Goal: Transaction & Acquisition: Purchase product/service

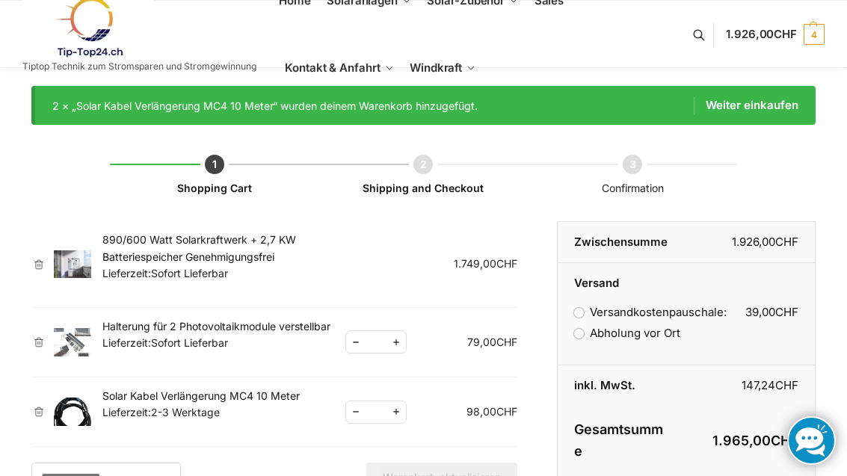
click at [406, 95] on span "Komplet-Sets mit Halterungen Balkon,Wand, Terrasse,Garten" at bounding box center [396, 83] width 104 height 34
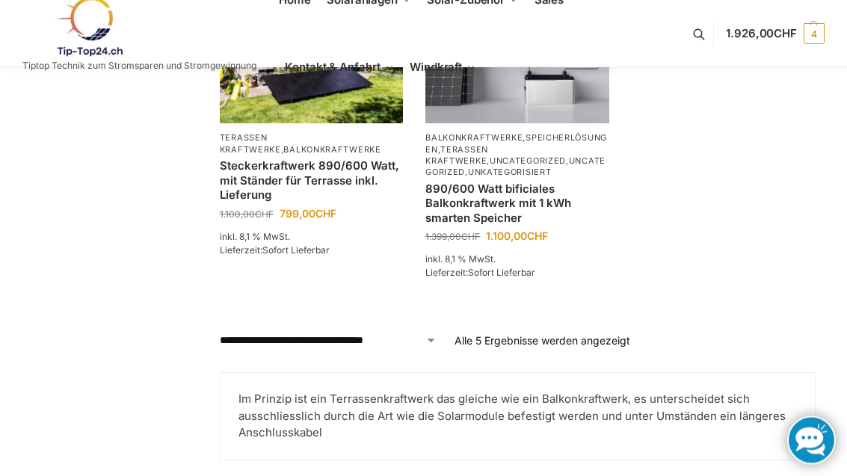
scroll to position [659, 0]
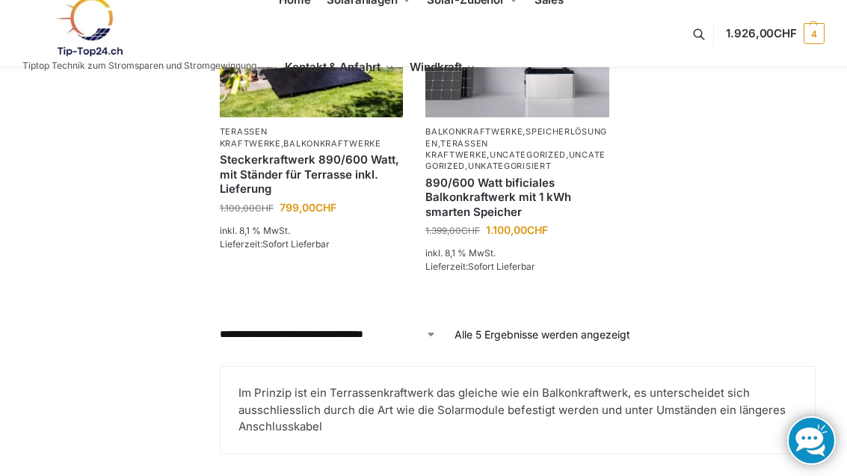
click at [586, 340] on p "Alle 5 Ergebnisse werden angezeigt Nach Preis sortiert: aufsteigend" at bounding box center [542, 335] width 176 height 16
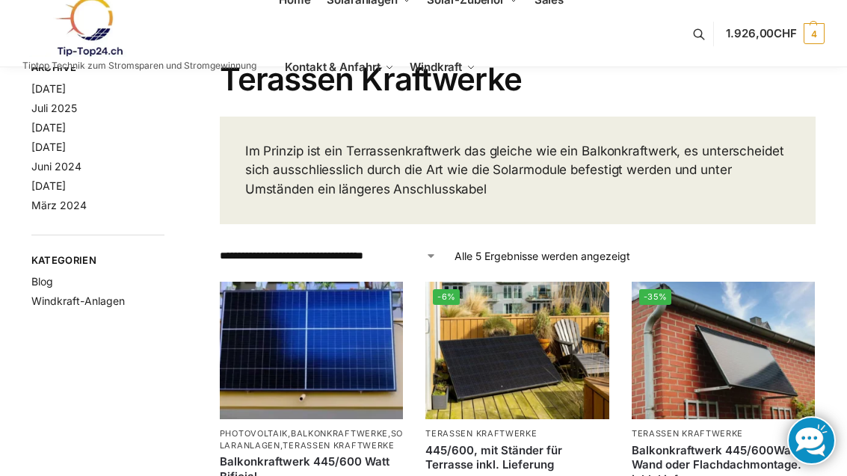
scroll to position [0, 0]
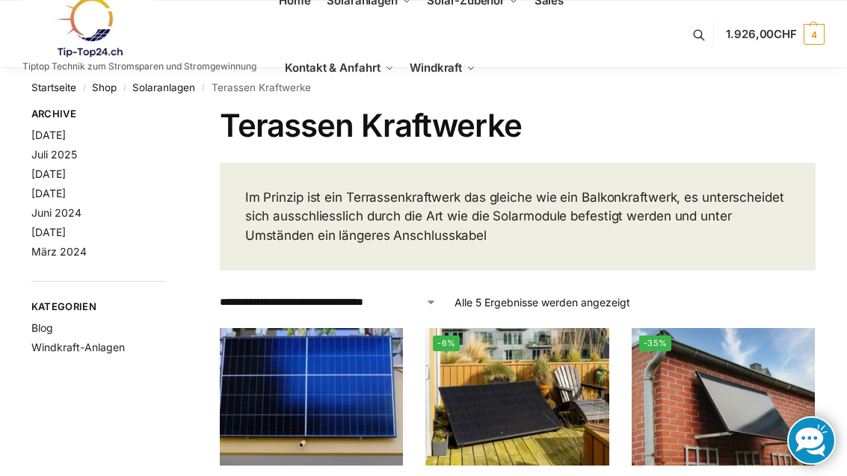
click at [564, 10] on link "Sales" at bounding box center [549, 0] width 42 height 67
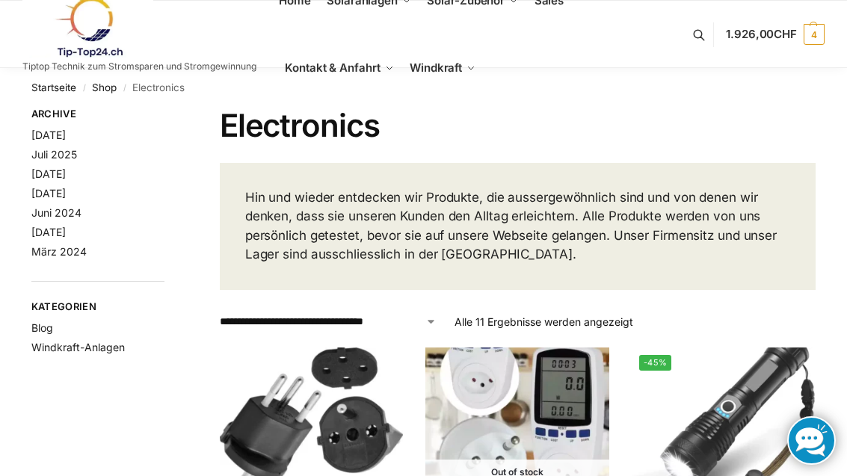
click at [400, 85] on span "Komplet-Sets mit Halterungen Balkon,Wand, Terrasse,Garten" at bounding box center [396, 83] width 104 height 34
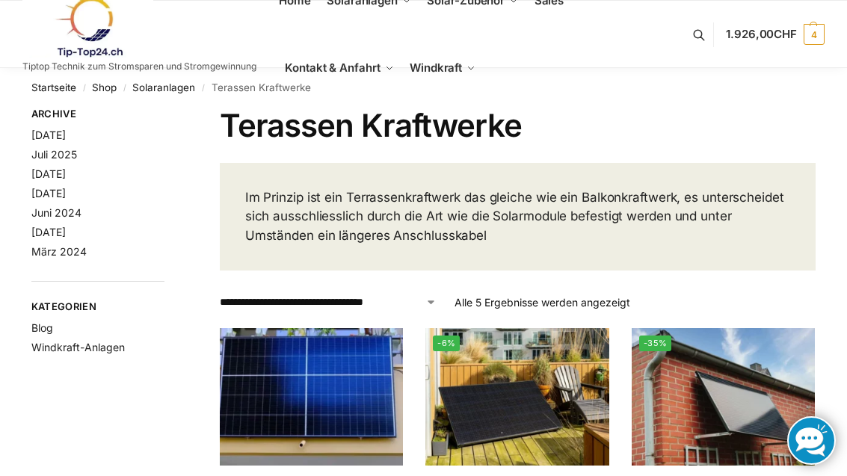
click at [412, 60] on span "Balkonkraftwerke" at bounding box center [378, 54] width 69 height 10
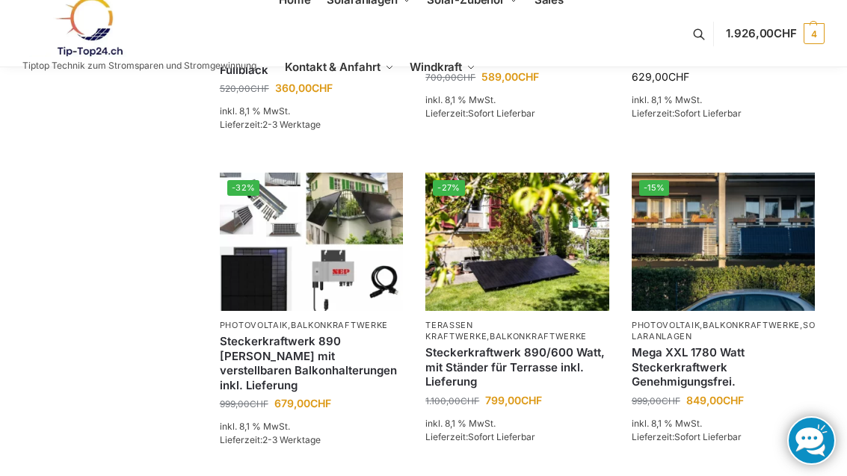
scroll to position [856, 0]
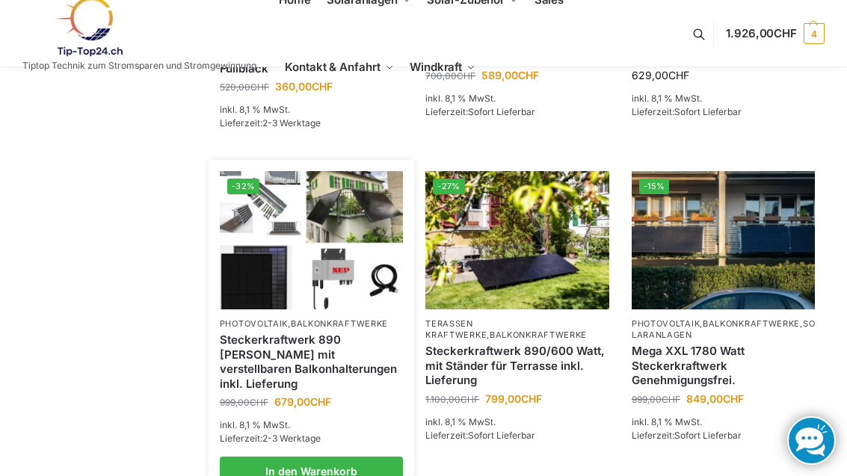
click at [335, 359] on link "Steckerkraftwerk 890 [PERSON_NAME] mit verstellbaren Balkonhalterungen inkl. Li…" at bounding box center [312, 361] width 184 height 58
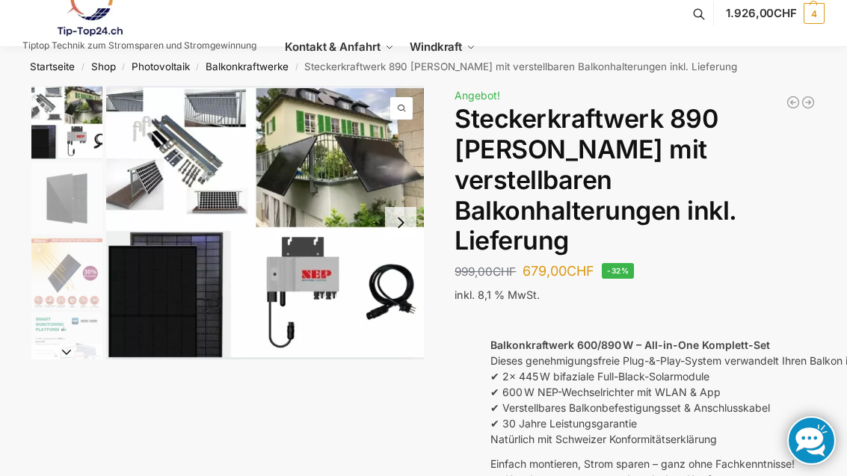
scroll to position [25, 0]
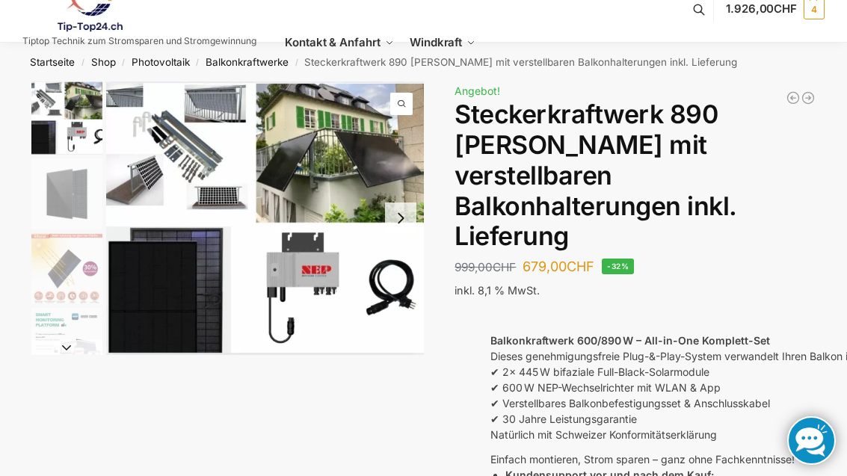
click at [159, 166] on img "1 / 10" at bounding box center [265, 217] width 318 height 273
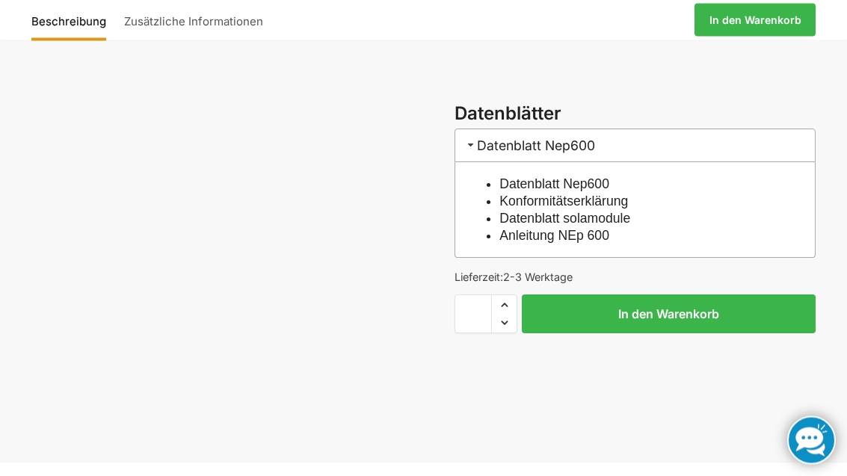
scroll to position [514, 0]
click at [717, 294] on button "In den Warenkorb" at bounding box center [669, 313] width 294 height 39
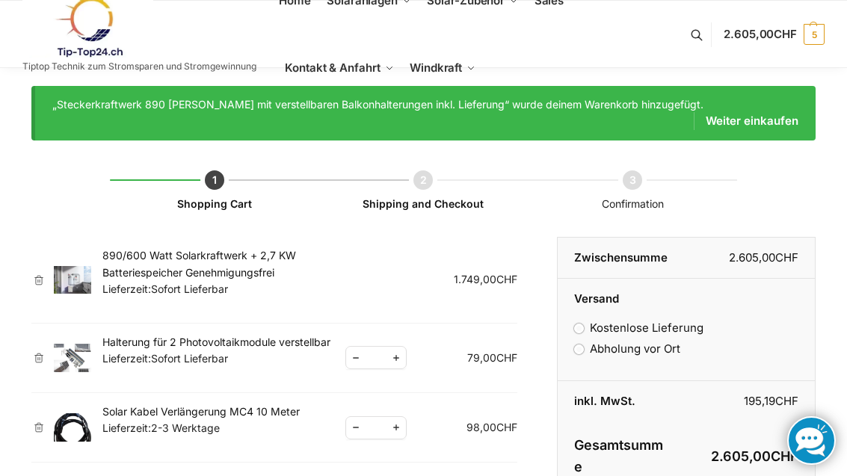
click at [44, 275] on link "×" at bounding box center [38, 280] width 15 height 10
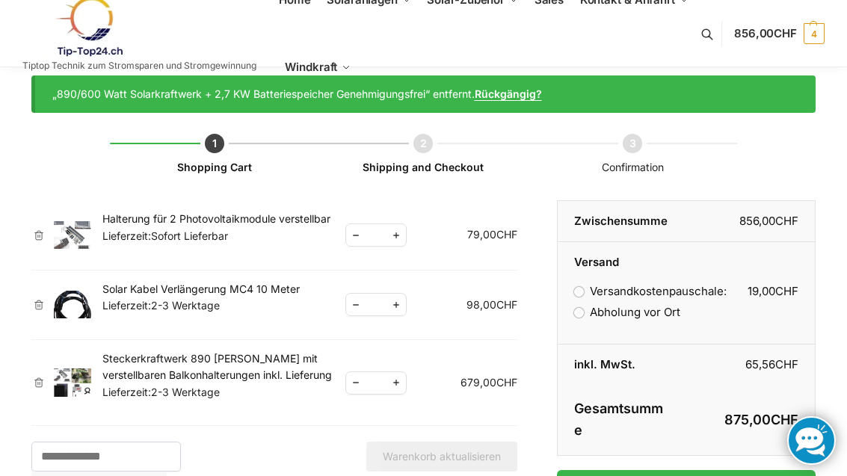
scroll to position [17, 0]
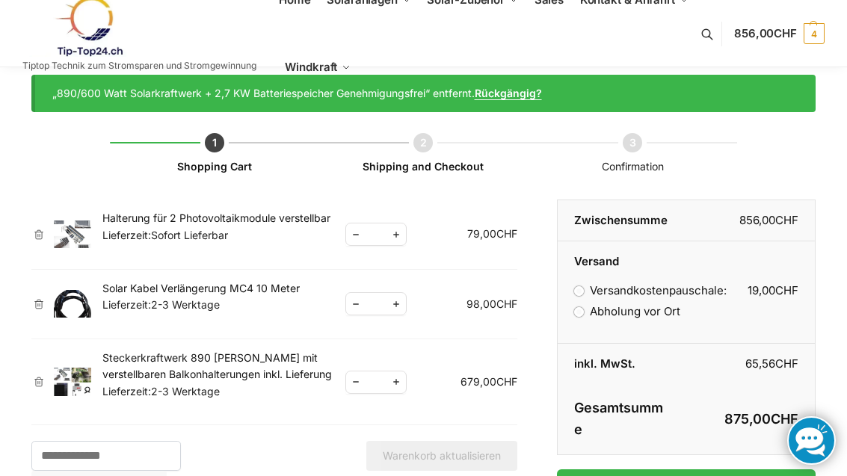
click at [43, 231] on link "×" at bounding box center [38, 234] width 15 height 10
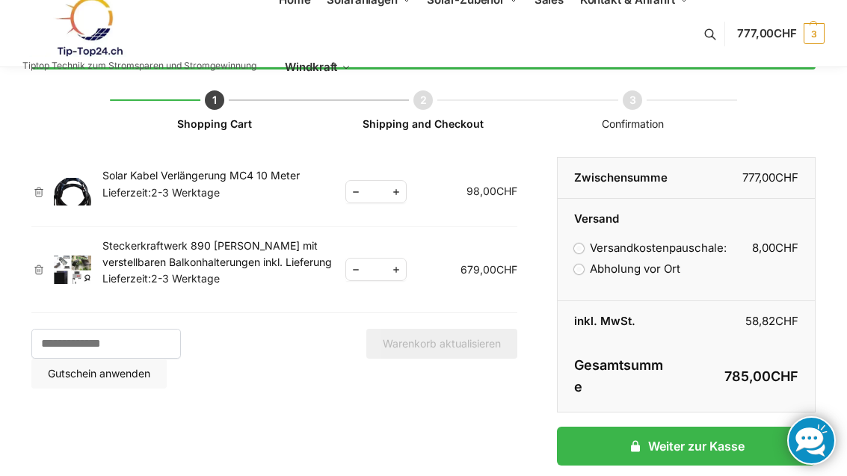
scroll to position [0, 0]
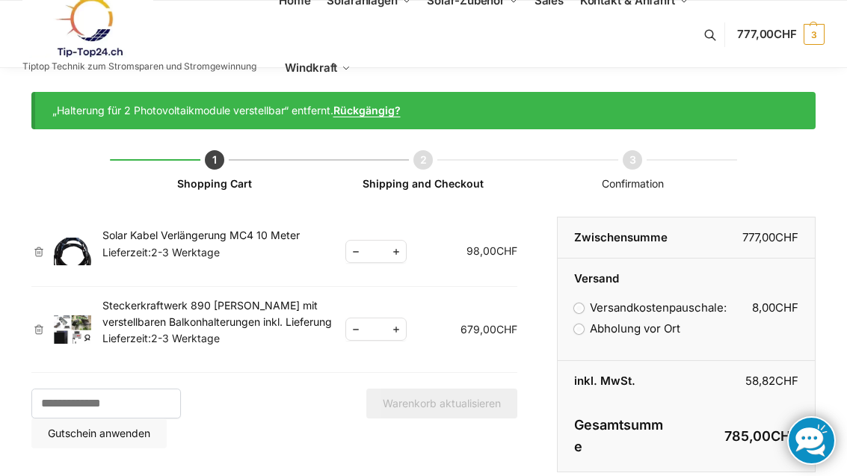
click at [178, 315] on link "Steckerkraftwerk 890 [PERSON_NAME] mit verstellbaren Balkonhalterungen inkl. Li…" at bounding box center [216, 313] width 229 height 29
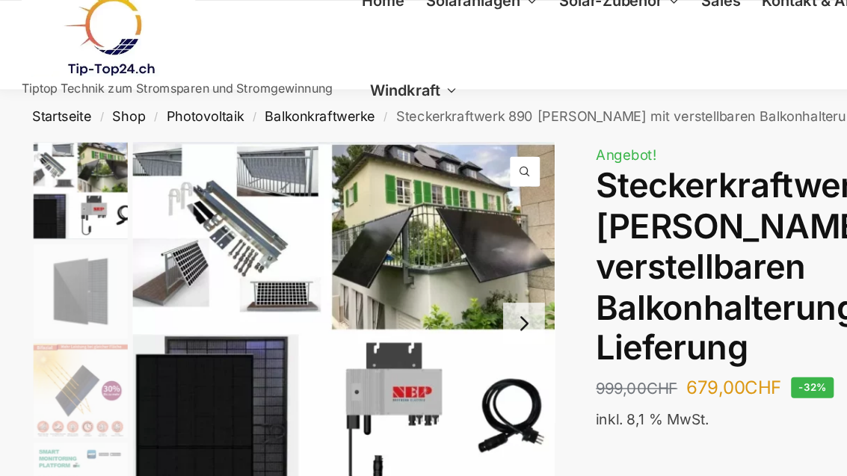
click at [490, 77] on span "Halterungen" at bounding box center [469, 71] width 48 height 10
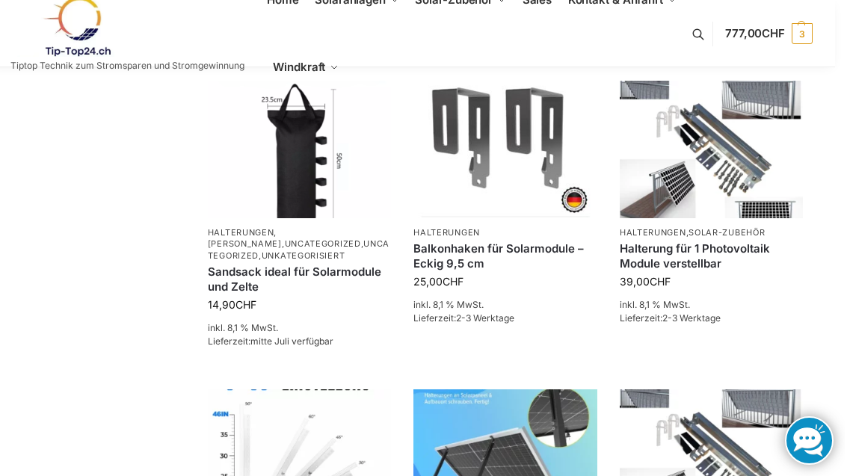
scroll to position [684, 10]
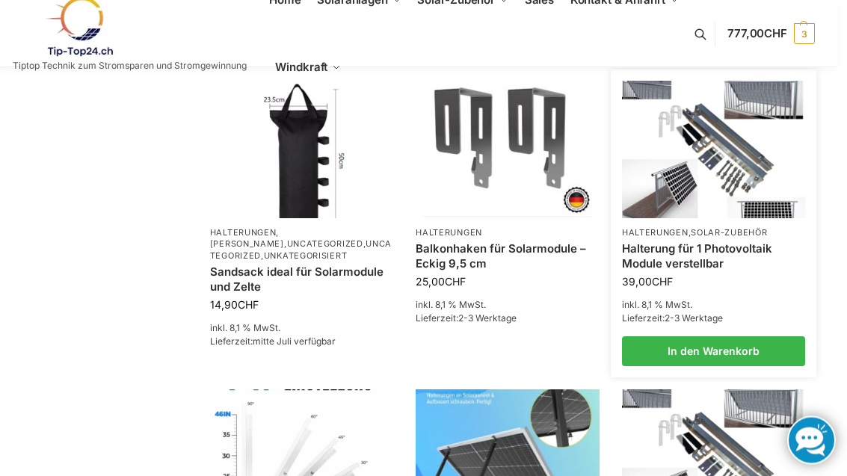
click at [728, 250] on link "Halterung für 1 Photovoltaik Module verstellbar" at bounding box center [714, 256] width 184 height 29
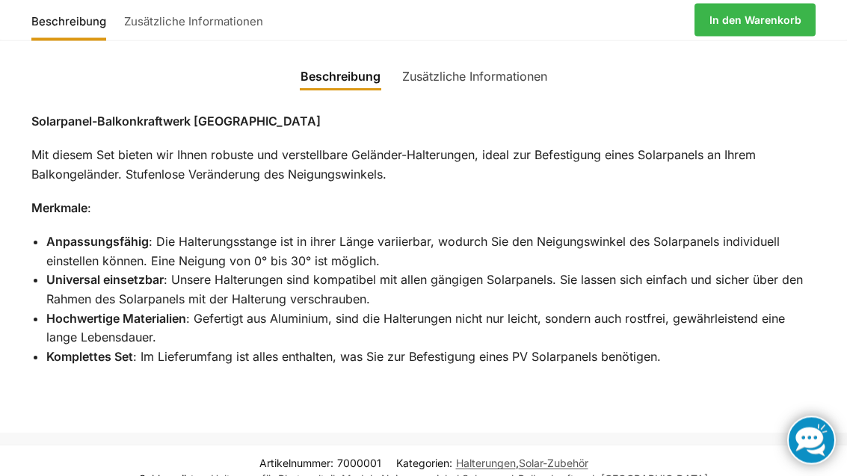
scroll to position [639, 0]
click at [533, 77] on link "Zusätzliche Informationen" at bounding box center [474, 76] width 163 height 36
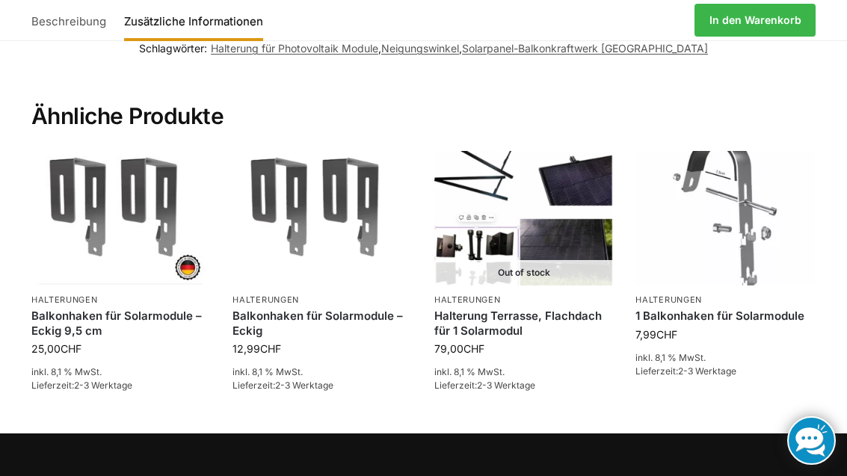
scroll to position [877, 0]
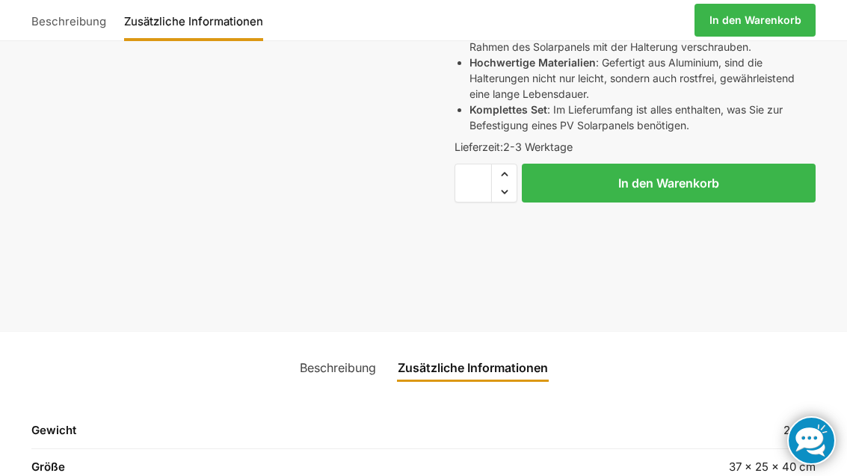
click at [351, 368] on link "Beschreibung" at bounding box center [338, 368] width 94 height 36
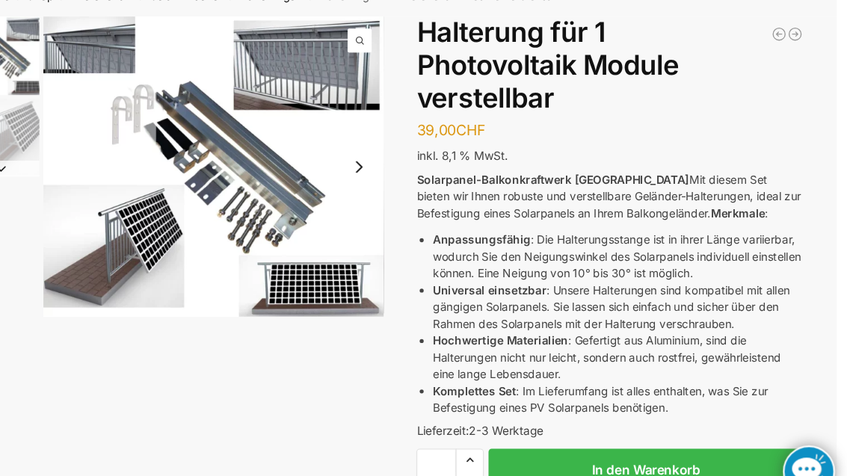
scroll to position [0, 10]
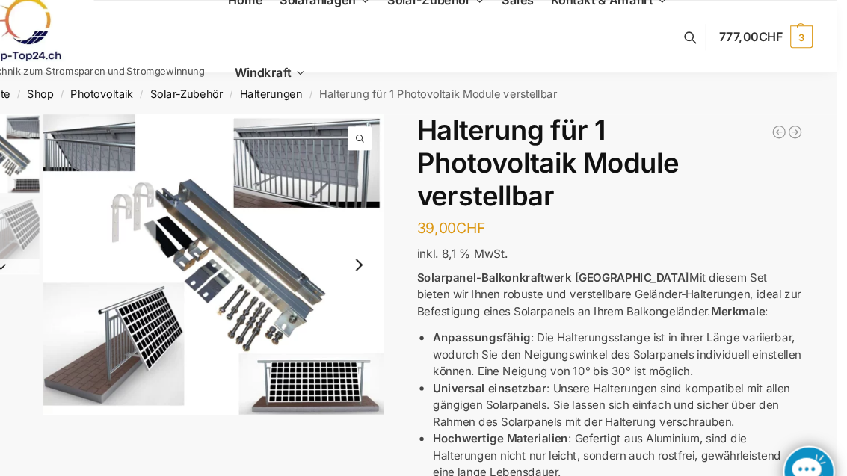
click at [442, 63] on link "[PERSON_NAME]" at bounding box center [489, 54] width 120 height 16
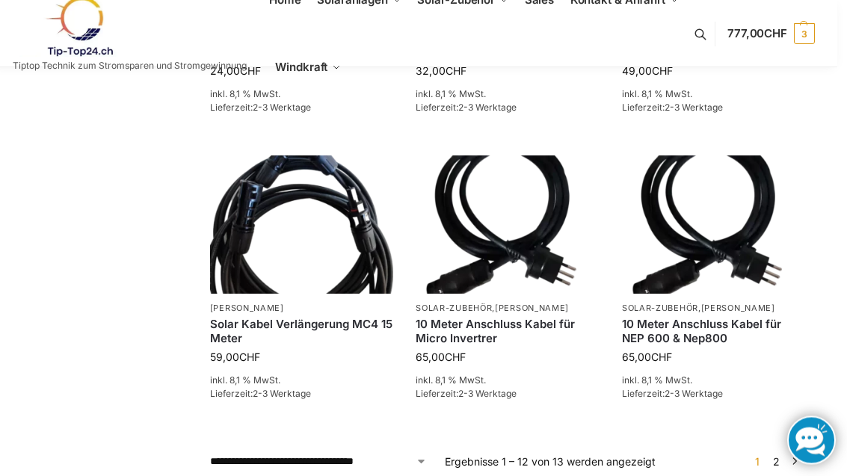
scroll to position [1342, 10]
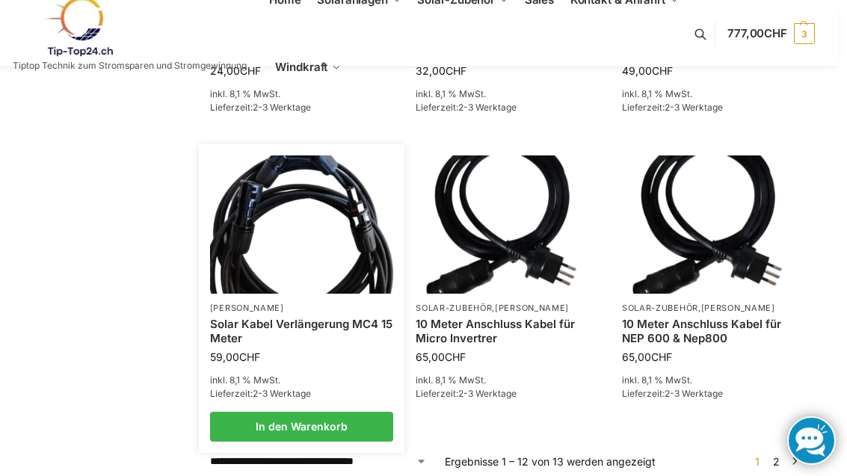
click at [315, 317] on link "Solar Kabel Verlängerung MC4 15 Meter" at bounding box center [302, 331] width 184 height 29
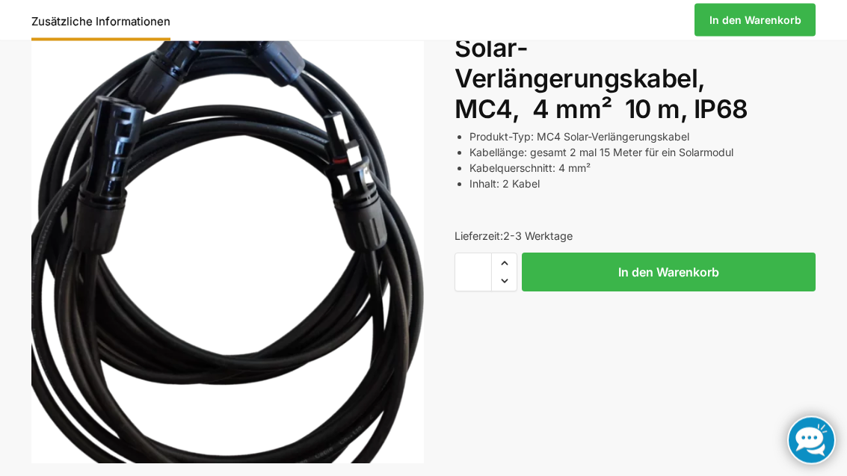
scroll to position [188, 0]
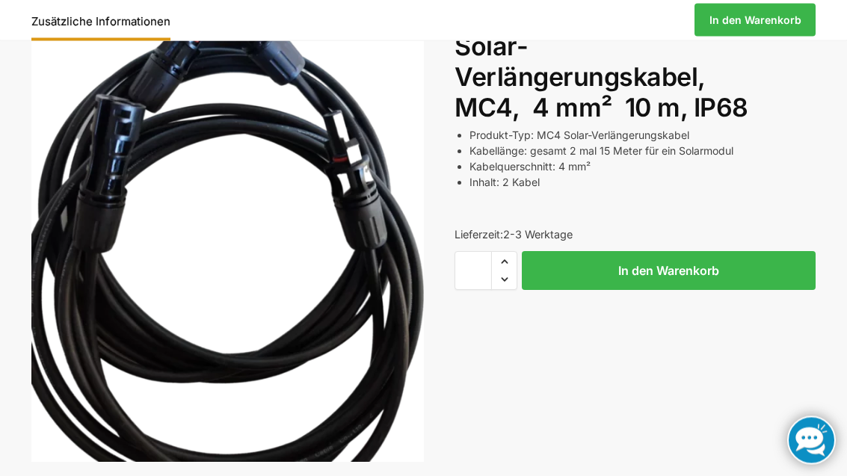
click at [507, 258] on span "Increase quantity" at bounding box center [504, 262] width 25 height 19
type input "*"
click at [687, 262] on button "In den Warenkorb" at bounding box center [669, 270] width 294 height 39
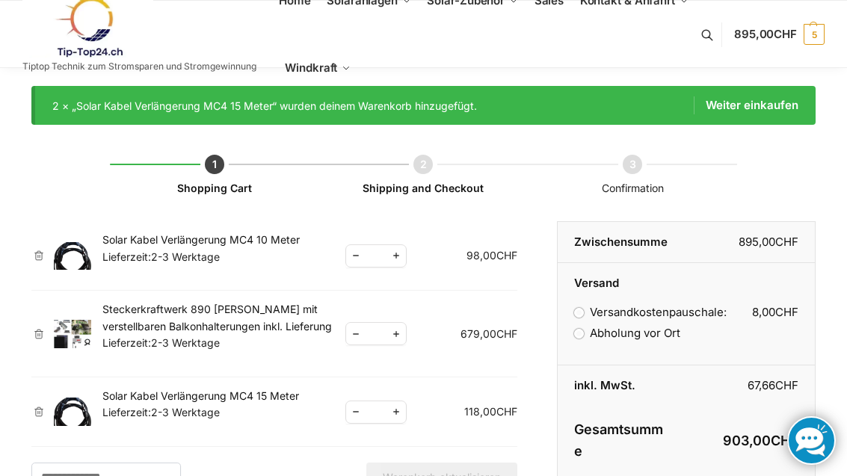
click at [40, 256] on link "×" at bounding box center [38, 255] width 15 height 10
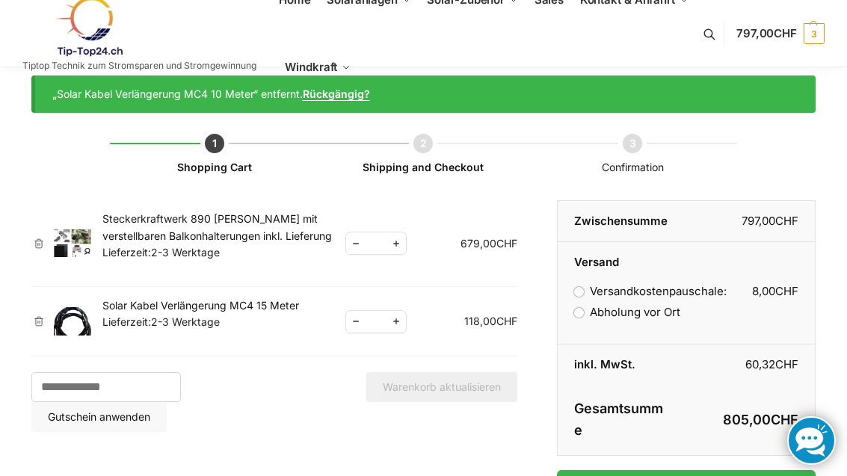
scroll to position [17, 0]
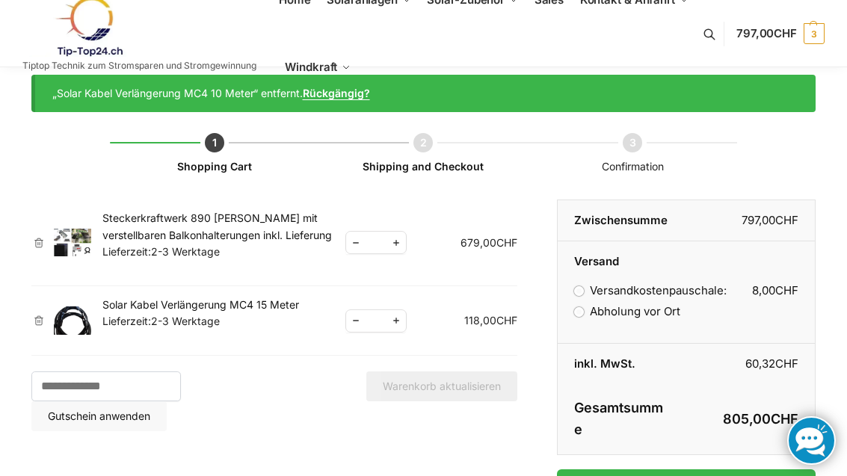
click at [109, 238] on link "Steckerkraftwerk 890 [PERSON_NAME] mit verstellbaren Balkonhalterungen inkl. Li…" at bounding box center [216, 225] width 229 height 29
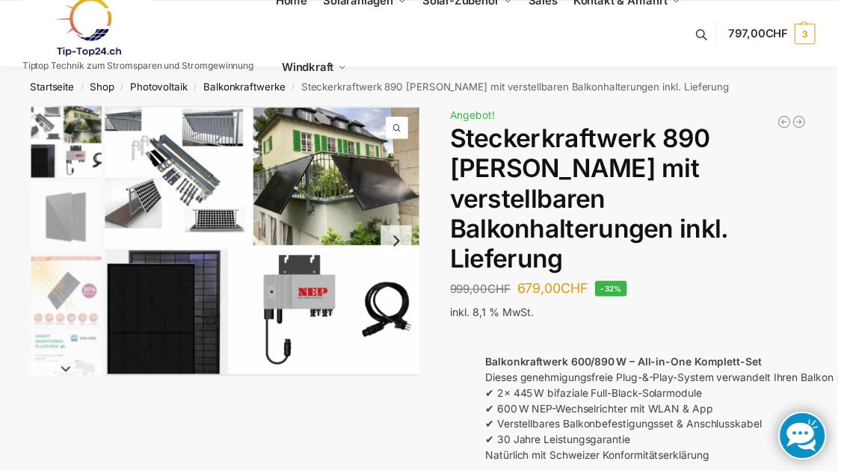
click at [793, 36] on span "CHF" at bounding box center [784, 34] width 23 height 14
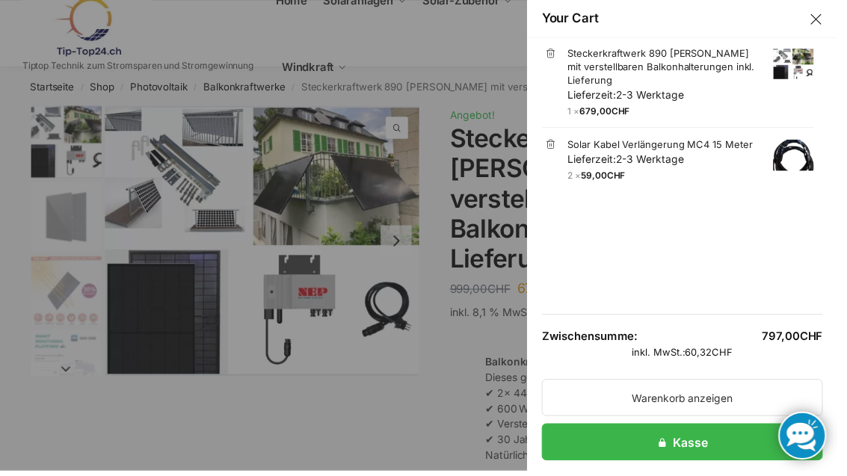
click at [742, 405] on link "Warenkorb anzeigen" at bounding box center [690, 401] width 284 height 37
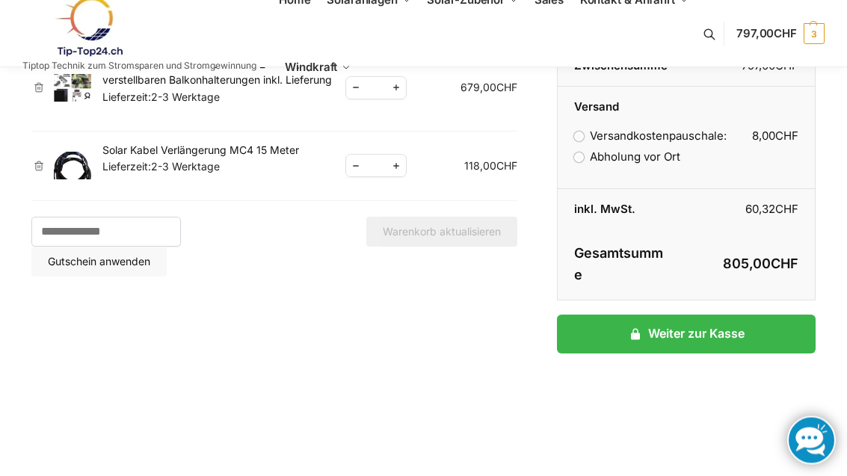
scroll to position [120, 0]
click at [741, 330] on link "Weiter zur Kasse" at bounding box center [686, 333] width 259 height 39
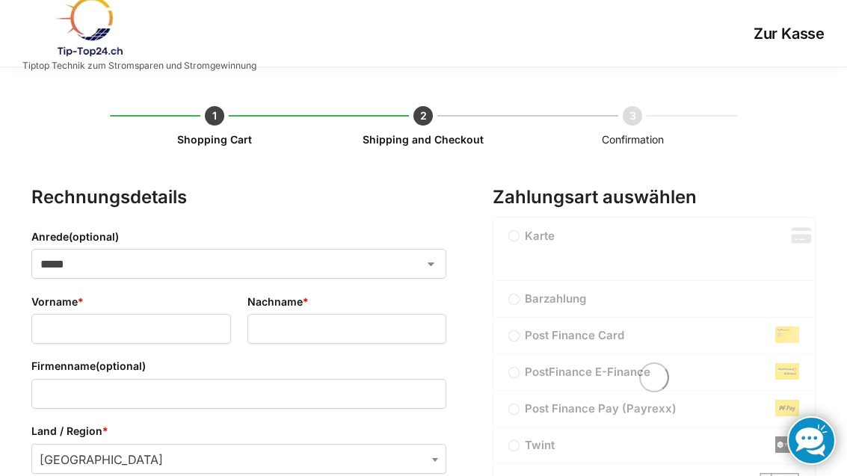
select select "**"
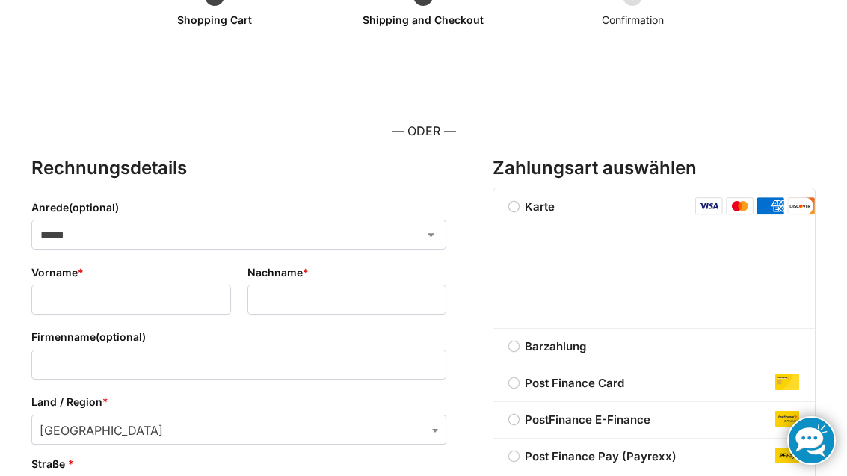
scroll to position [117, 0]
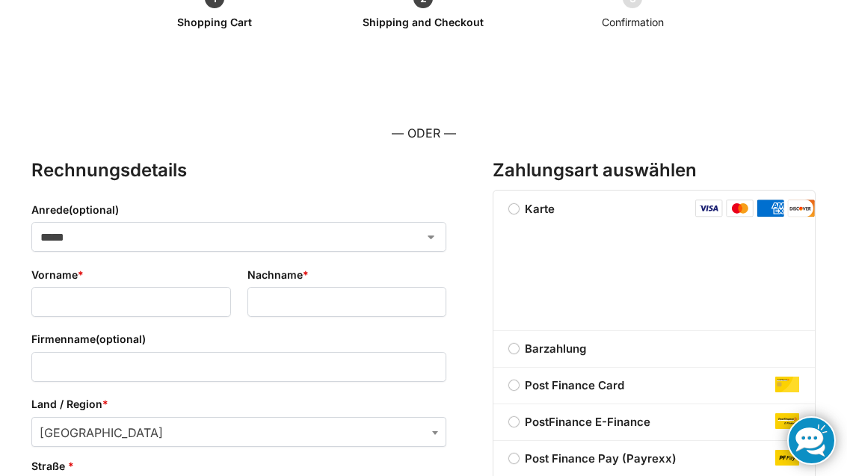
click at [422, 226] on select "***** **** **** ******" at bounding box center [238, 237] width 415 height 30
select select "*"
click at [171, 295] on input "Vorname *" at bounding box center [130, 302] width 199 height 30
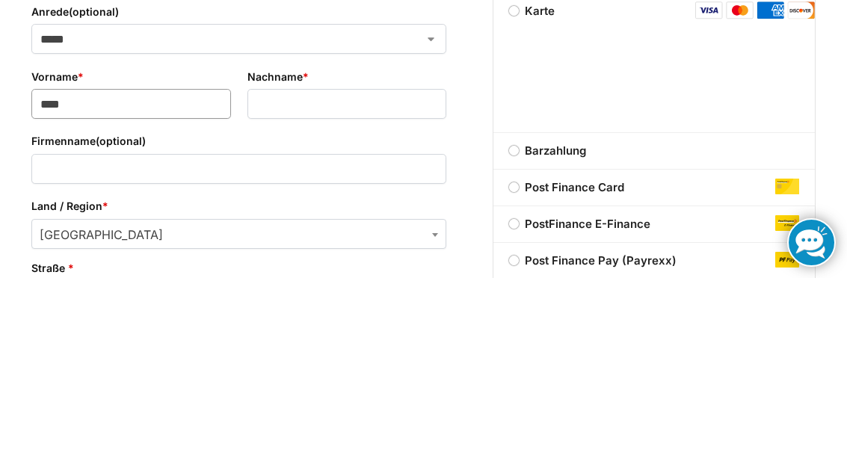
type input "****"
click at [315, 287] on input "Nachname *" at bounding box center [346, 302] width 199 height 30
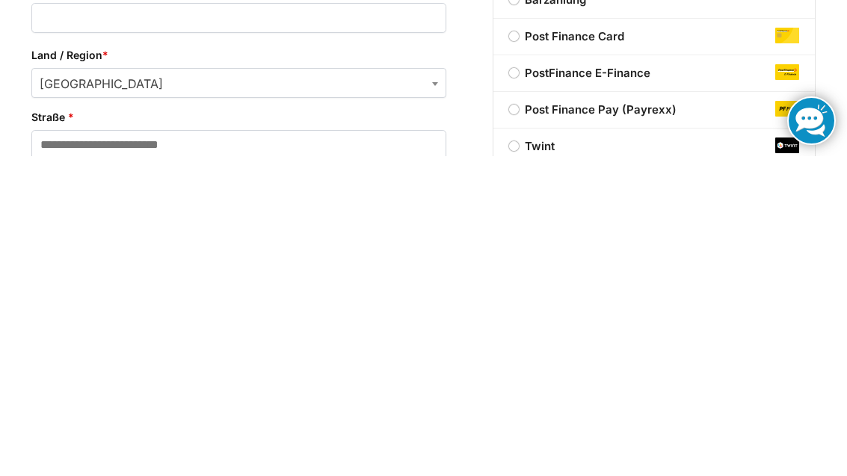
scroll to position [146, 0]
type input "*****"
click at [269, 450] on input "Straße *" at bounding box center [238, 465] width 415 height 30
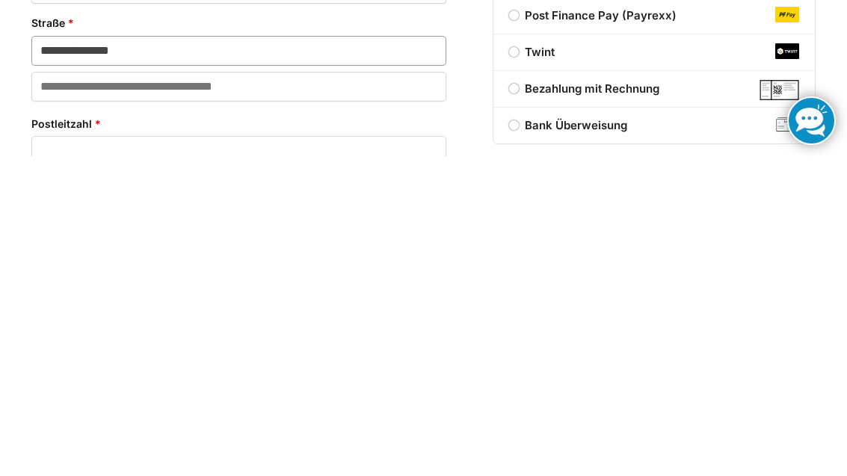
scroll to position [244, 0]
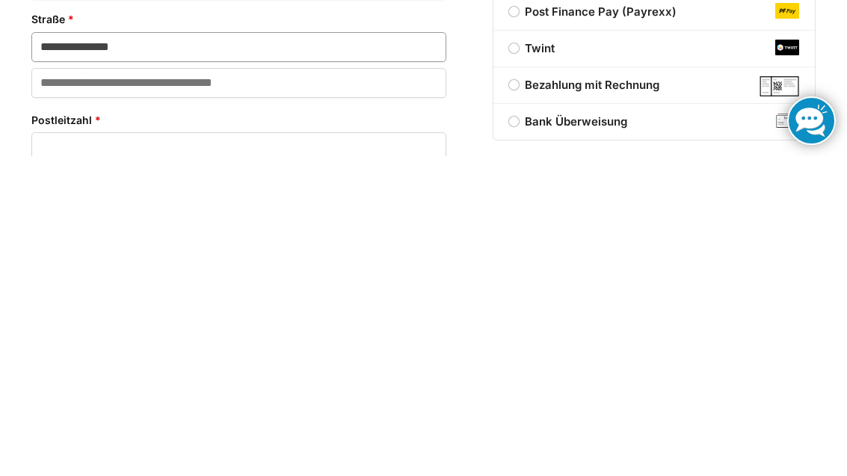
type input "**********"
click at [362, 452] on input "Postleitzahl *" at bounding box center [238, 467] width 415 height 30
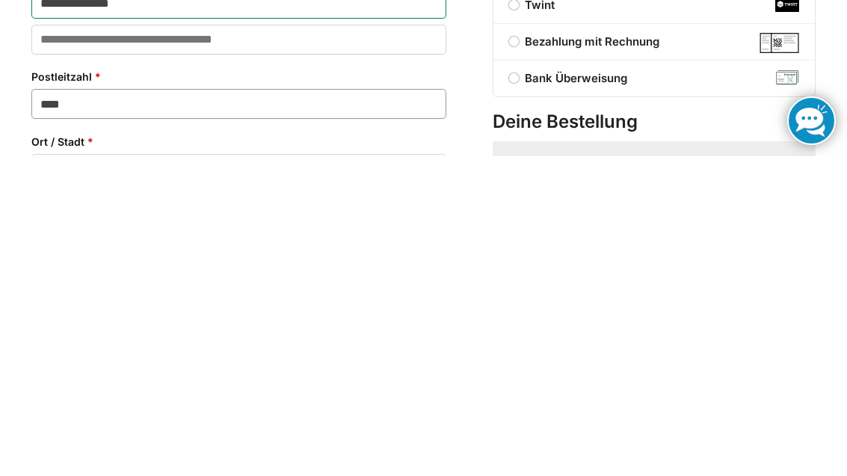
scroll to position [309, 0]
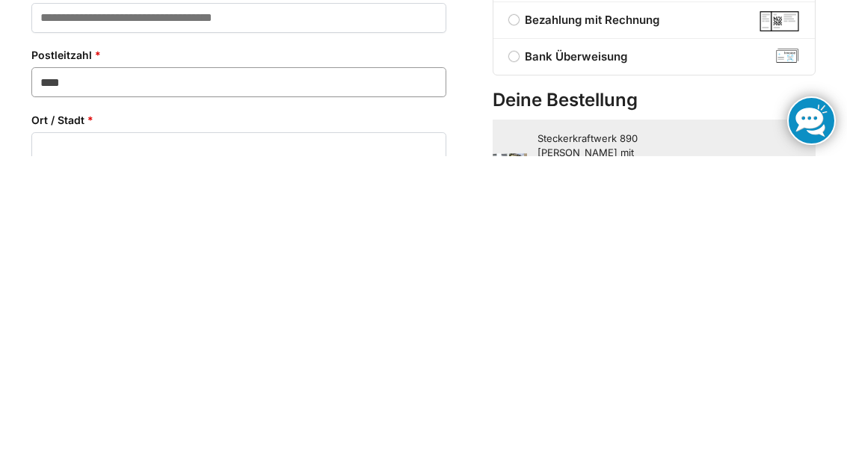
type input "****"
click at [194, 452] on input "Ort / Stadt *" at bounding box center [238, 467] width 415 height 30
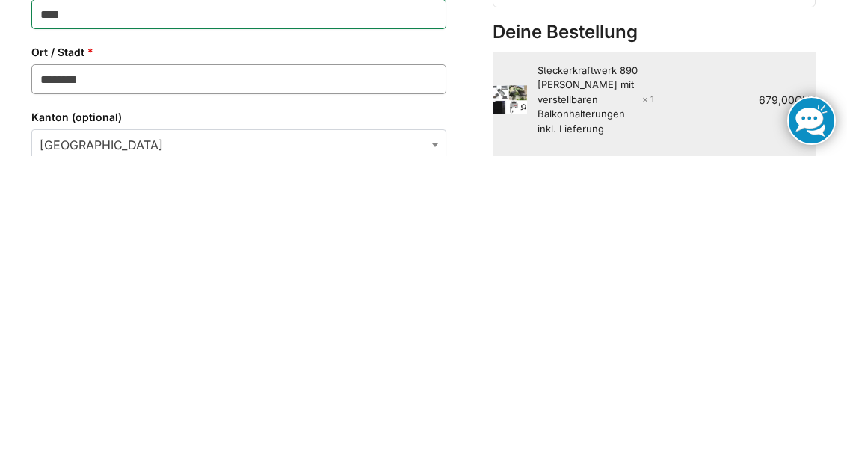
scroll to position [380, 0]
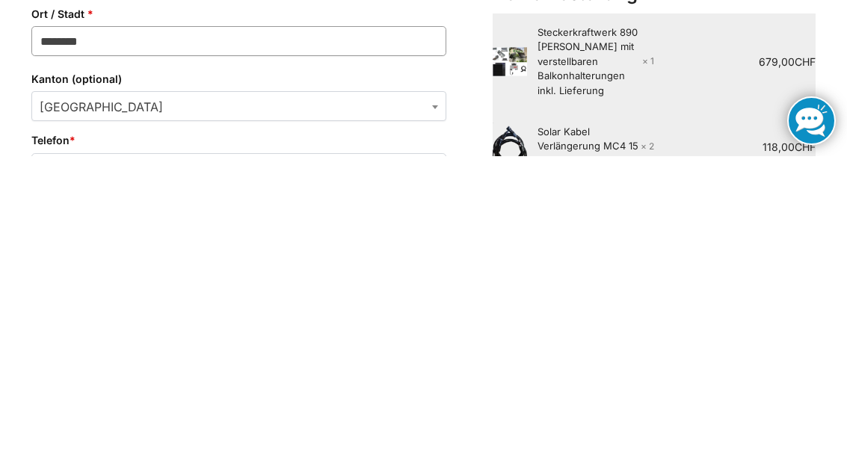
type input "********"
click at [429, 452] on label "Telefon *" at bounding box center [238, 460] width 415 height 16
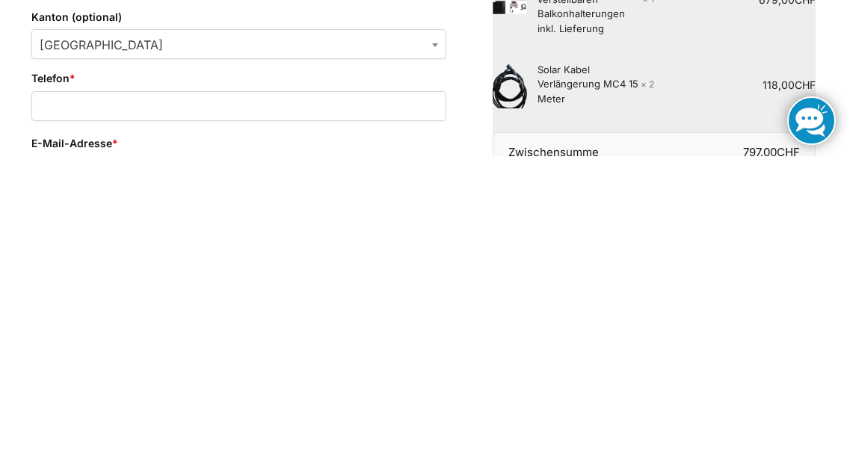
click at [428, 350] on span "Kanton" at bounding box center [434, 365] width 15 height 30
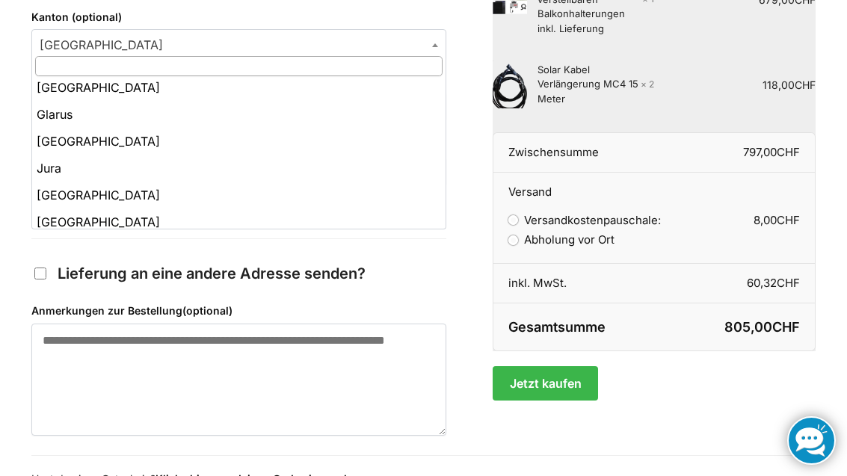
scroll to position [197, 0]
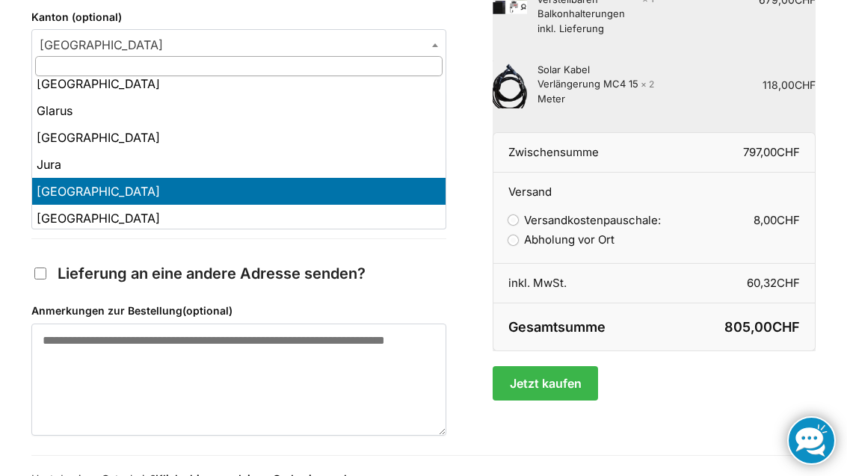
select select "**"
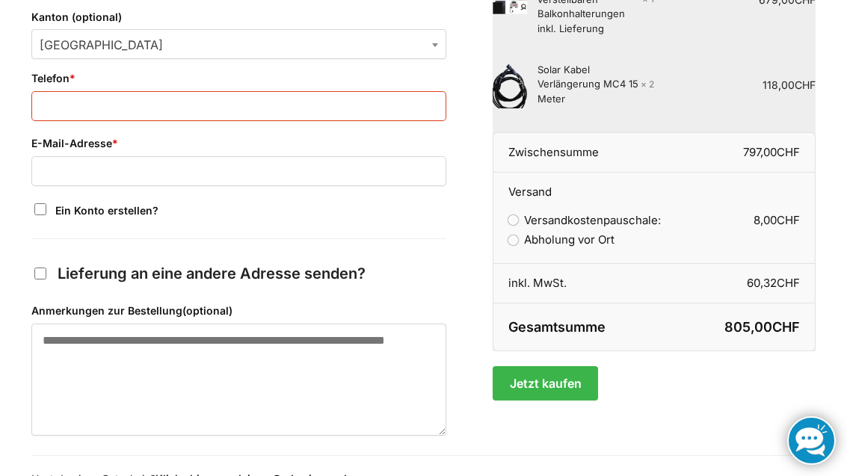
click at [159, 105] on input "Telefon *" at bounding box center [238, 106] width 415 height 30
type input "**********"
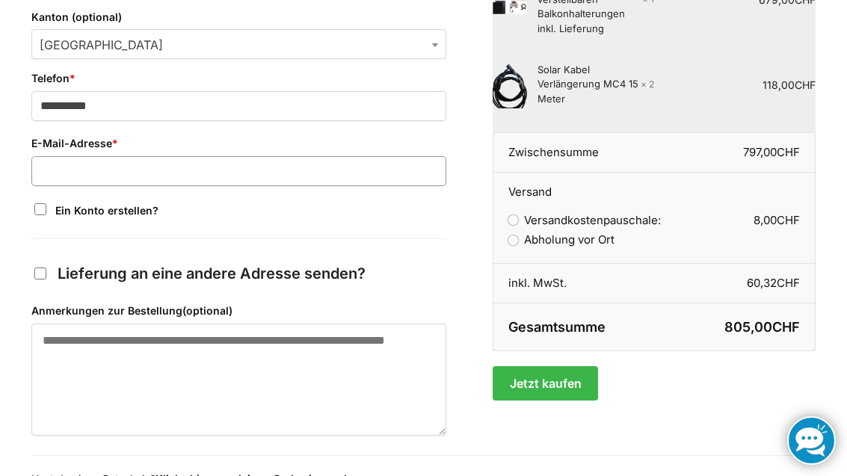
click at [332, 160] on input "E-Mail-Adresse *" at bounding box center [238, 171] width 415 height 30
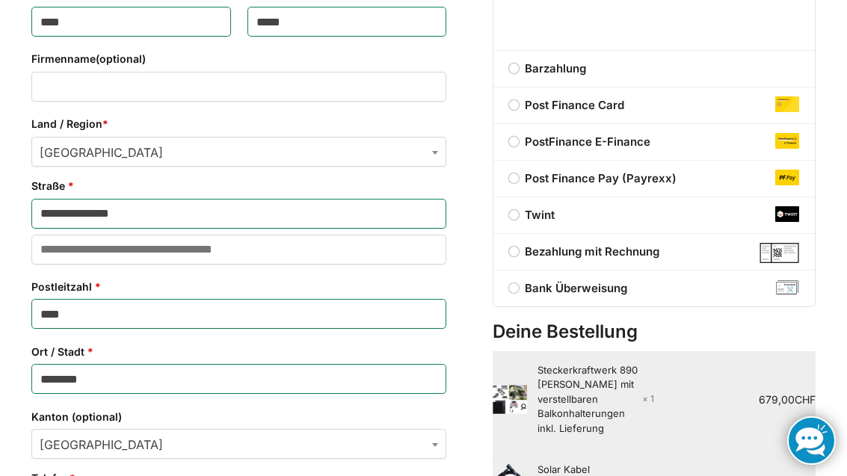
scroll to position [406, 0]
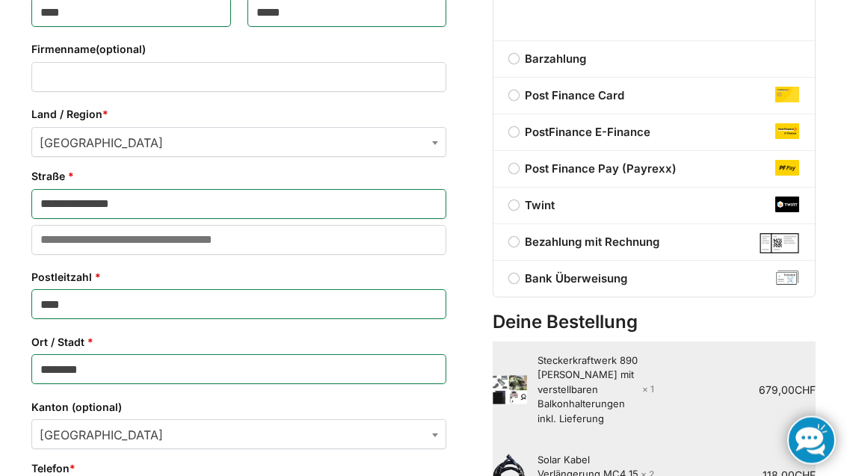
type input "**********"
click at [524, 243] on label "Bezahlung mit Rechnung" at bounding box center [653, 243] width 321 height 18
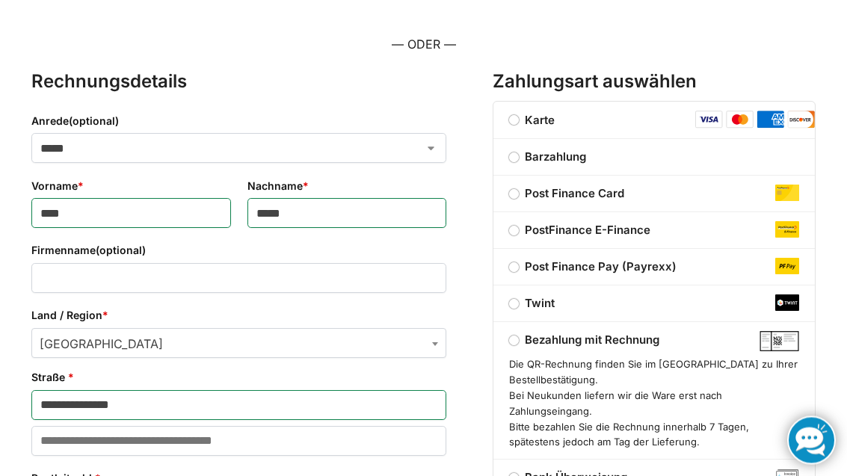
scroll to position [204, 0]
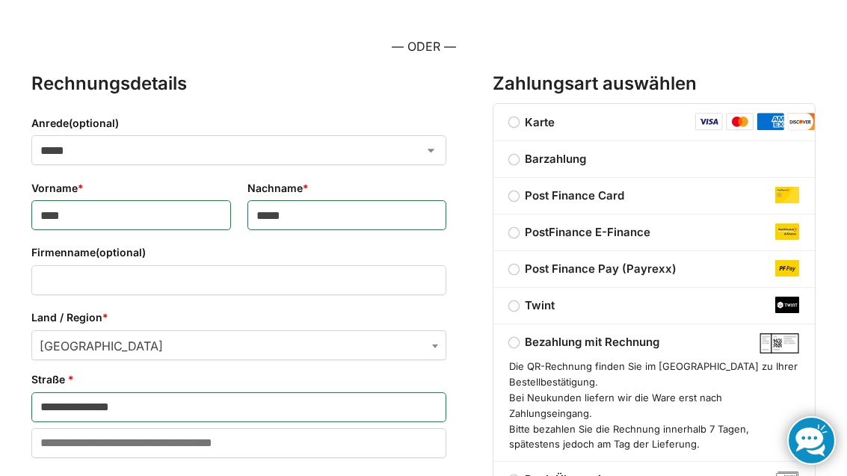
click at [543, 116] on label "Karte" at bounding box center [532, 122] width 78 height 14
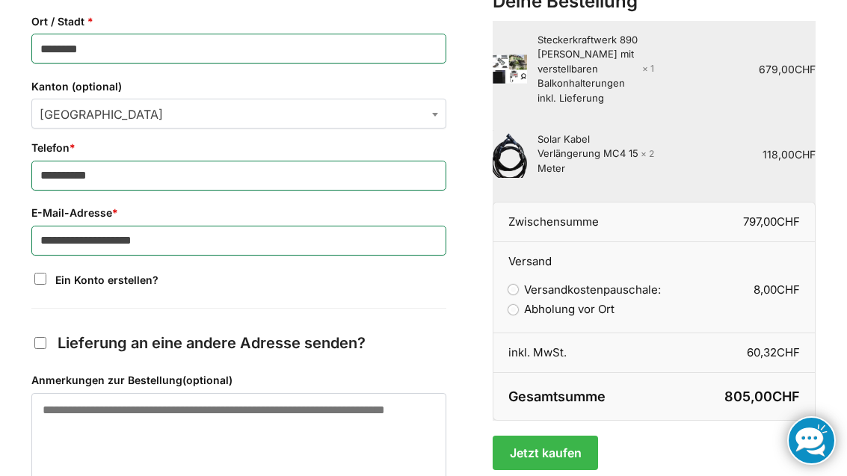
scroll to position [727, 0]
click at [566, 436] on button "Jetzt kaufen" at bounding box center [544, 453] width 105 height 34
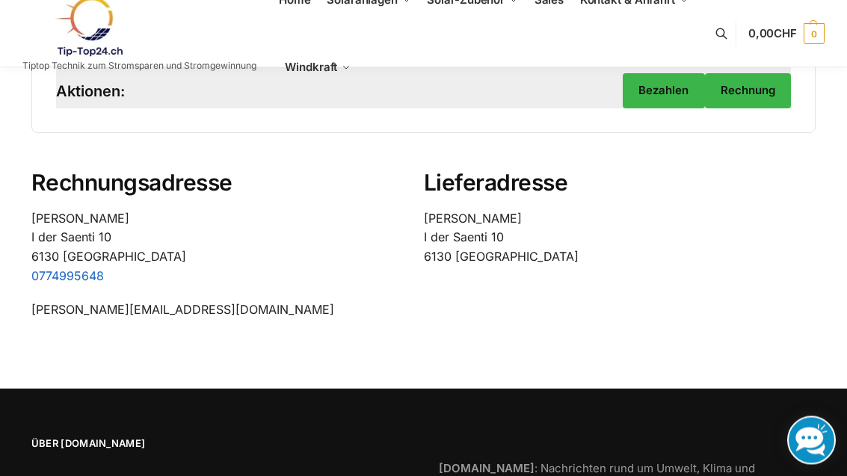
scroll to position [513, 0]
